Goal: Transaction & Acquisition: Purchase product/service

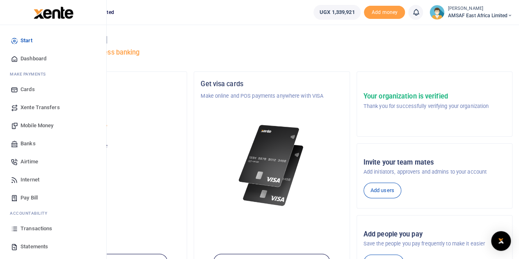
scroll to position [34, 0]
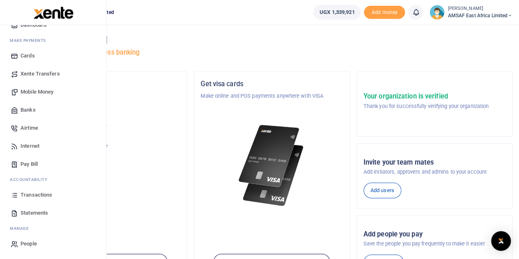
click at [39, 109] on link "Banks" at bounding box center [53, 110] width 93 height 18
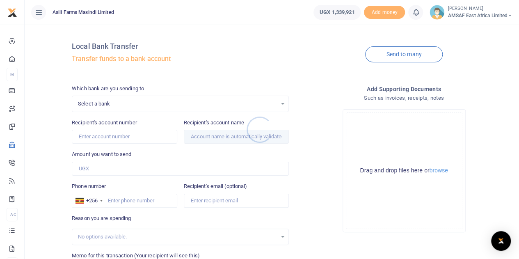
click at [131, 101] on div at bounding box center [259, 129] width 519 height 259
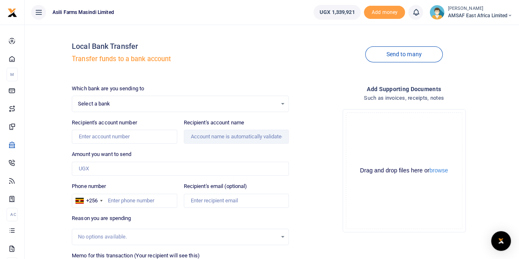
click at [130, 107] on span "Select a bank" at bounding box center [177, 104] width 199 height 8
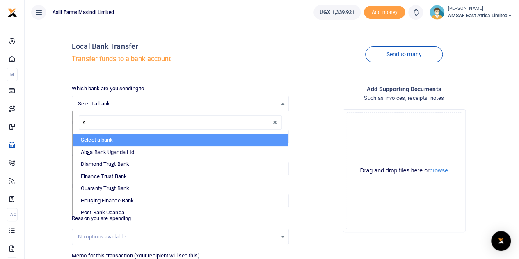
type input "st"
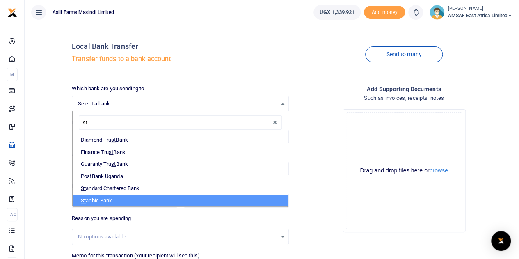
click at [103, 200] on li "St anbic Bank" at bounding box center [181, 201] width 216 height 12
select select "STANBIC"
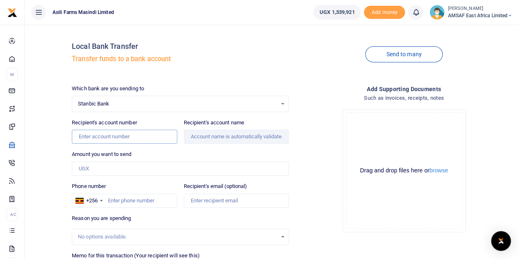
click at [124, 138] on input "Recipient's account number" at bounding box center [124, 137] width 105 height 14
type input "9030000136378"
click at [124, 168] on input "Amount you want to send" at bounding box center [180, 169] width 217 height 14
type input "Azoru Palmer"
type input "600,000"
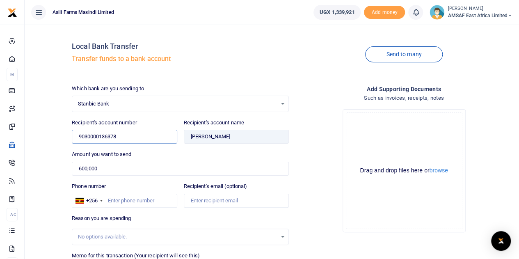
drag, startPoint x: 124, startPoint y: 138, endPoint x: 68, endPoint y: 138, distance: 56.3
click at [68, 138] on div "Local Bank Transfer Transfer funds to a bank account Send to many Which bank ar…" at bounding box center [272, 177] width 488 height 292
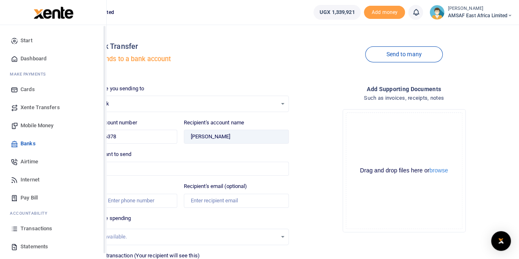
click at [20, 125] on link "Mobile Money" at bounding box center [53, 126] width 93 height 18
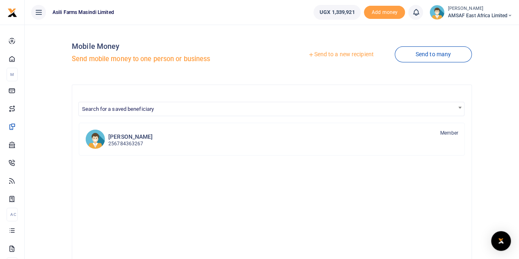
click at [342, 55] on link "Send to a new recipient" at bounding box center [340, 54] width 107 height 15
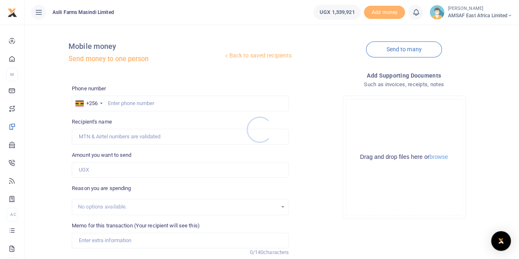
click at [142, 102] on div at bounding box center [259, 129] width 519 height 259
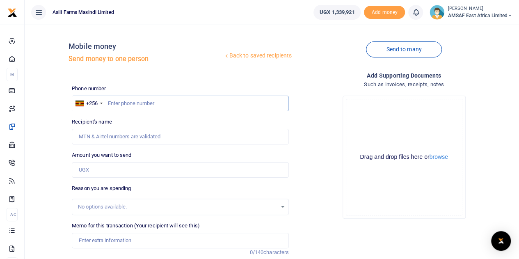
click at [144, 101] on input "text" at bounding box center [180, 104] width 217 height 16
type input "782793261"
type input "Godfrey Okadil"
type input "782793261"
